Goal: Information Seeking & Learning: Learn about a topic

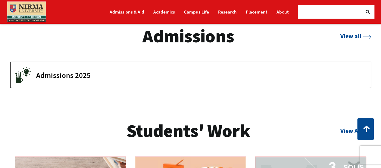
scroll to position [784, 0]
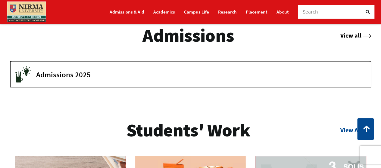
click at [343, 36] on link "View all" at bounding box center [355, 36] width 31 height 8
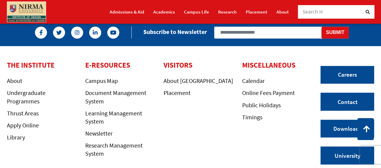
scroll to position [503, 0]
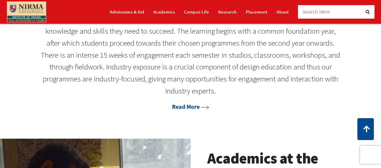
scroll to position [316, 0]
click at [186, 108] on link "Read More" at bounding box center [190, 107] width 37 height 8
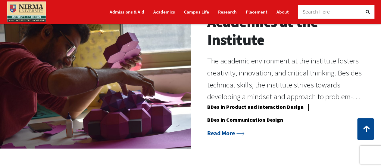
scroll to position [455, 0]
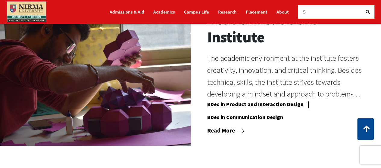
click at [226, 130] on link "Read More" at bounding box center [225, 131] width 37 height 8
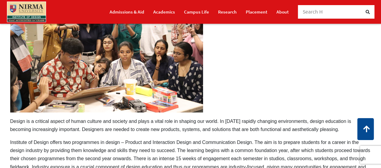
scroll to position [250, 0]
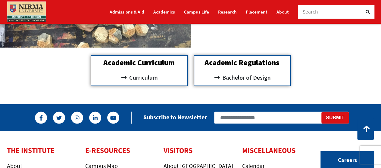
scroll to position [555, 0]
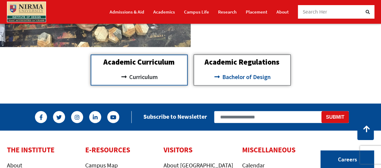
click at [253, 80] on span "Bachelor of Design" at bounding box center [246, 77] width 50 height 10
